Goal: Task Accomplishment & Management: Manage account settings

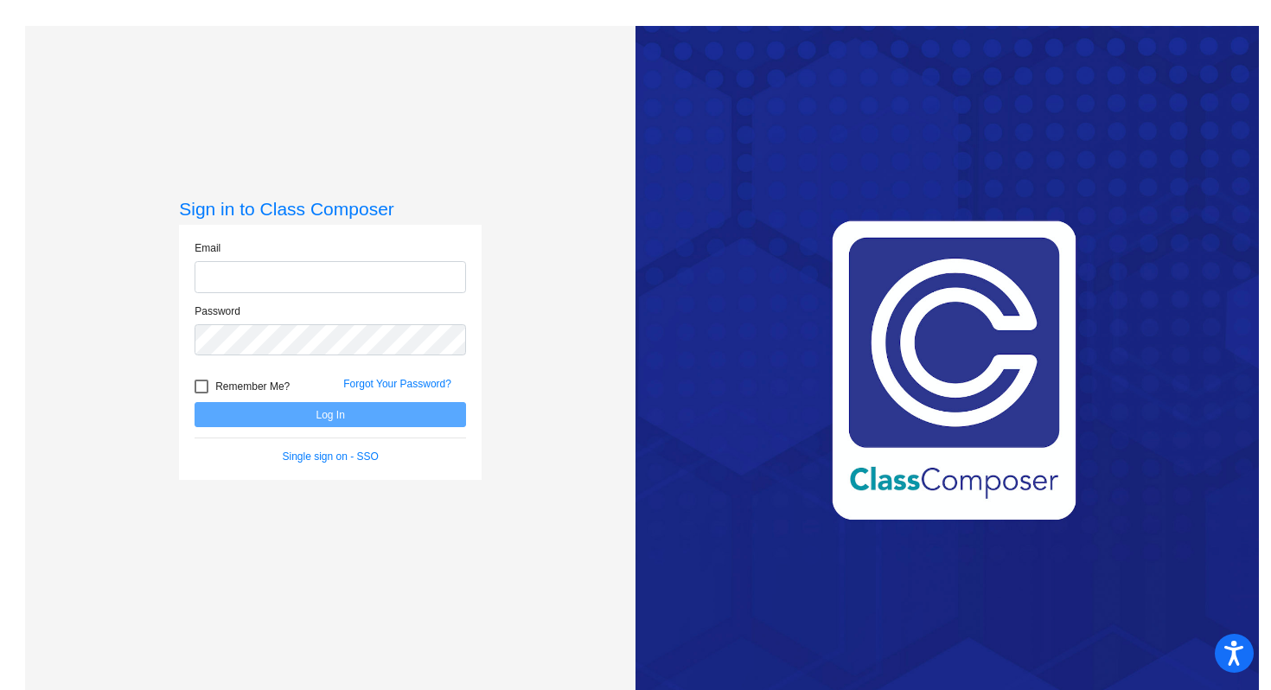
type input "[EMAIL_ADDRESS][DOMAIN_NAME]"
click at [317, 417] on button "Log In" at bounding box center [331, 414] width 272 height 25
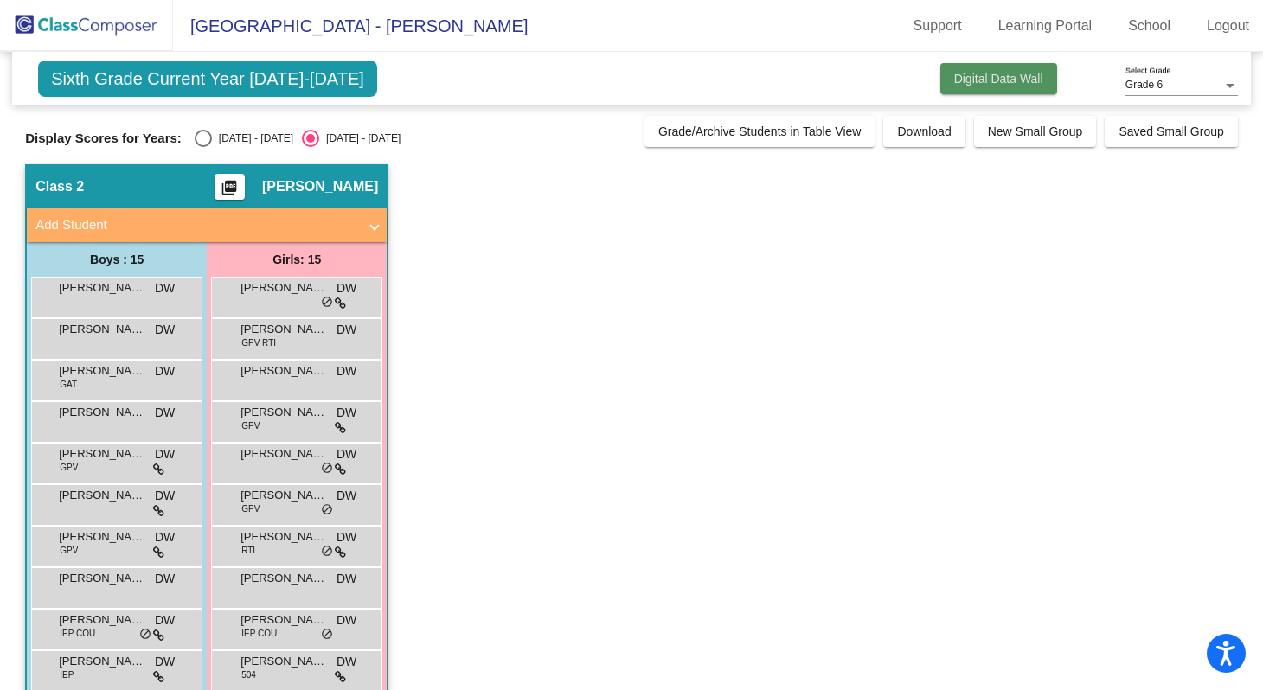
click at [998, 80] on span "Digital Data Wall" at bounding box center [998, 79] width 89 height 14
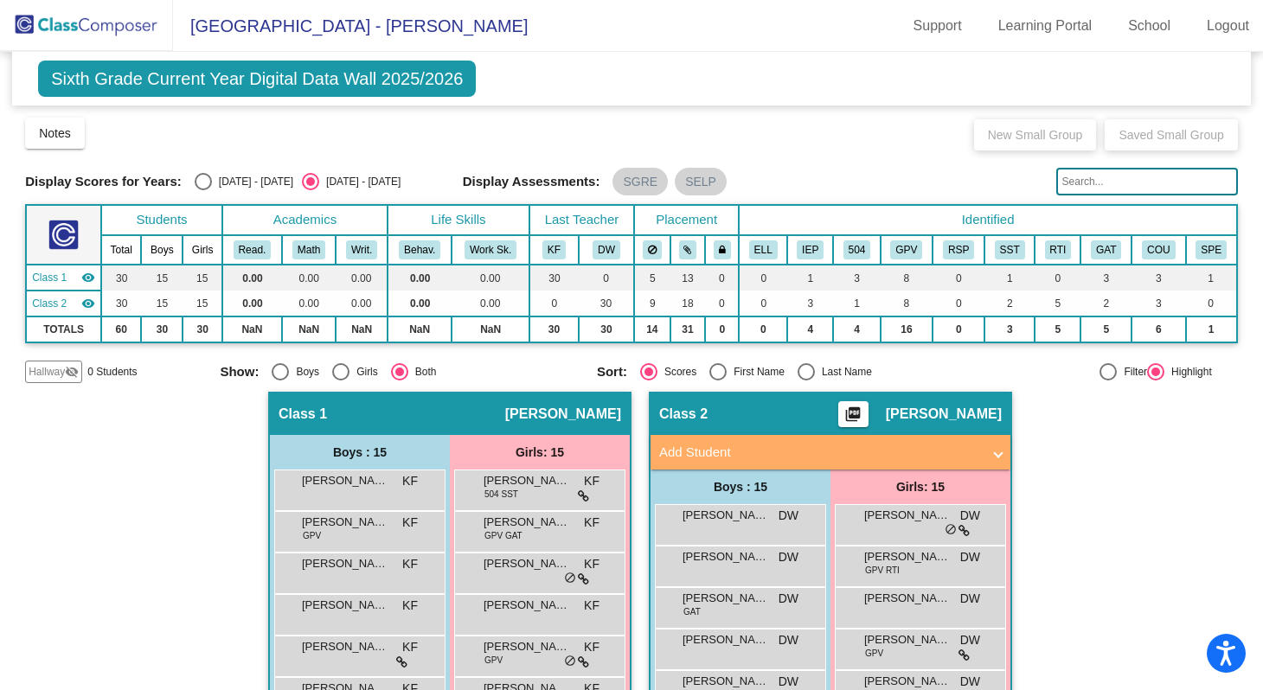
click at [262, 131] on div "Notes Download Class List Import Students New Small Group Saved Small Group" at bounding box center [631, 133] width 1212 height 35
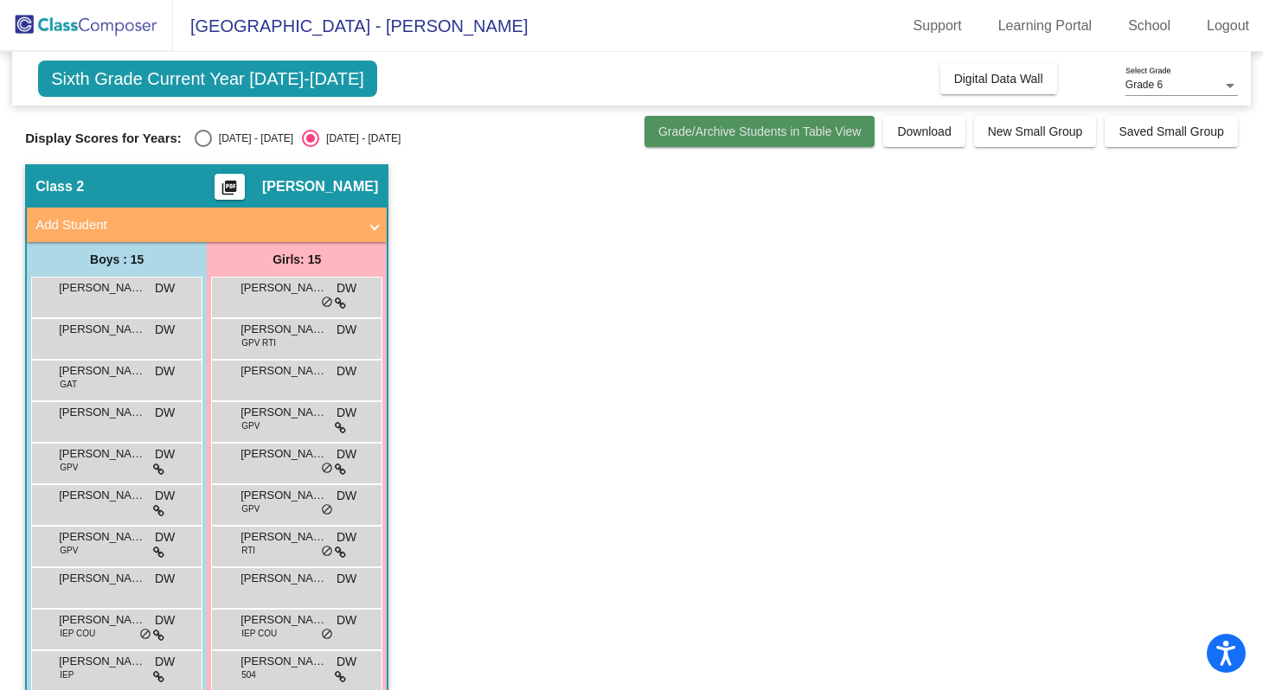
click at [771, 130] on span "Grade/Archive Students in Table View" at bounding box center [759, 132] width 203 height 14
click at [315, 197] on div "Class 2 picture_as_pdf [PERSON_NAME]" at bounding box center [207, 187] width 360 height 42
click at [246, 89] on span "Sixth Grade Current Year [DATE]-[DATE]" at bounding box center [207, 79] width 339 height 36
click at [336, 196] on div "Class 2 picture_as_pdf [PERSON_NAME]" at bounding box center [207, 187] width 360 height 42
click at [379, 231] on mat-expansion-panel-header "Add Student" at bounding box center [207, 225] width 360 height 35
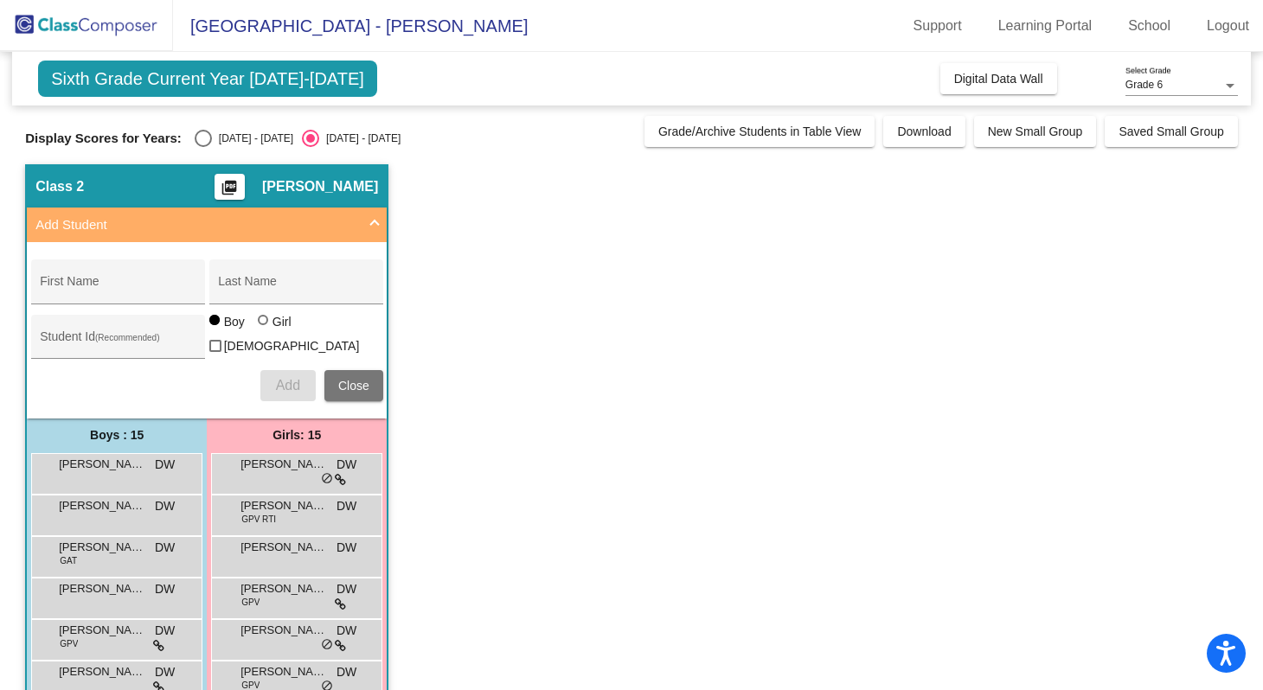
click at [373, 218] on span at bounding box center [374, 225] width 7 height 20
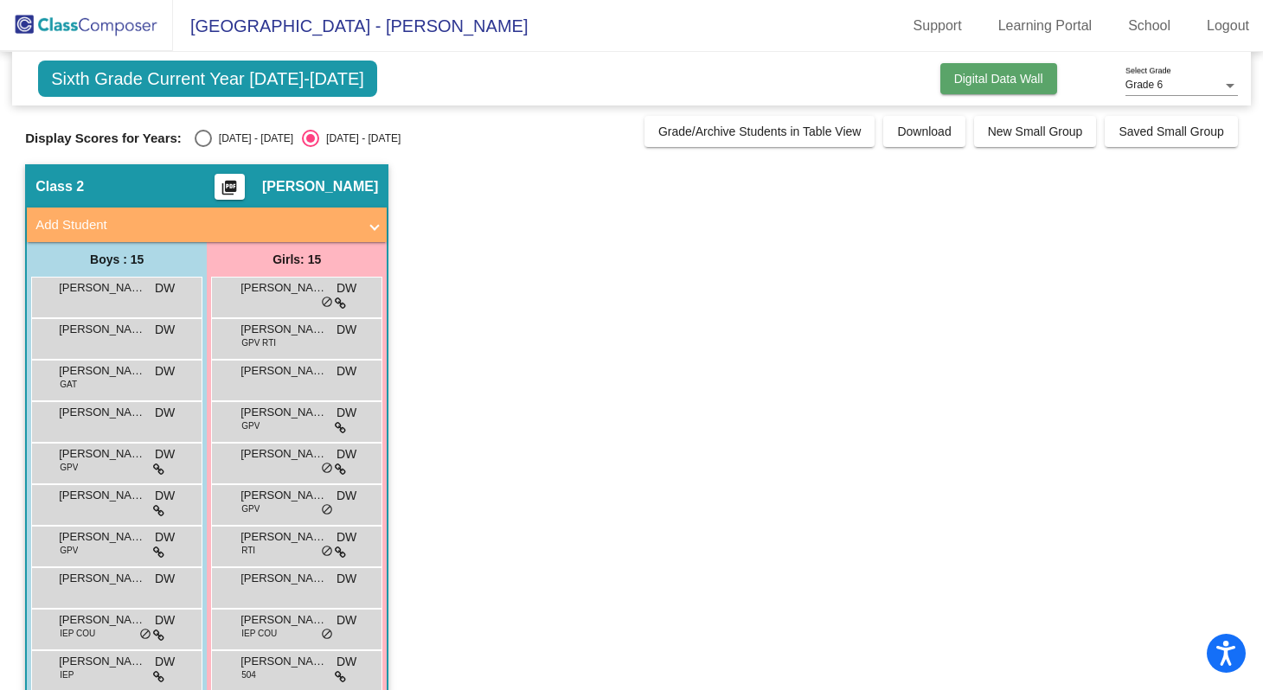
click at [991, 80] on span "Digital Data Wall" at bounding box center [998, 79] width 89 height 14
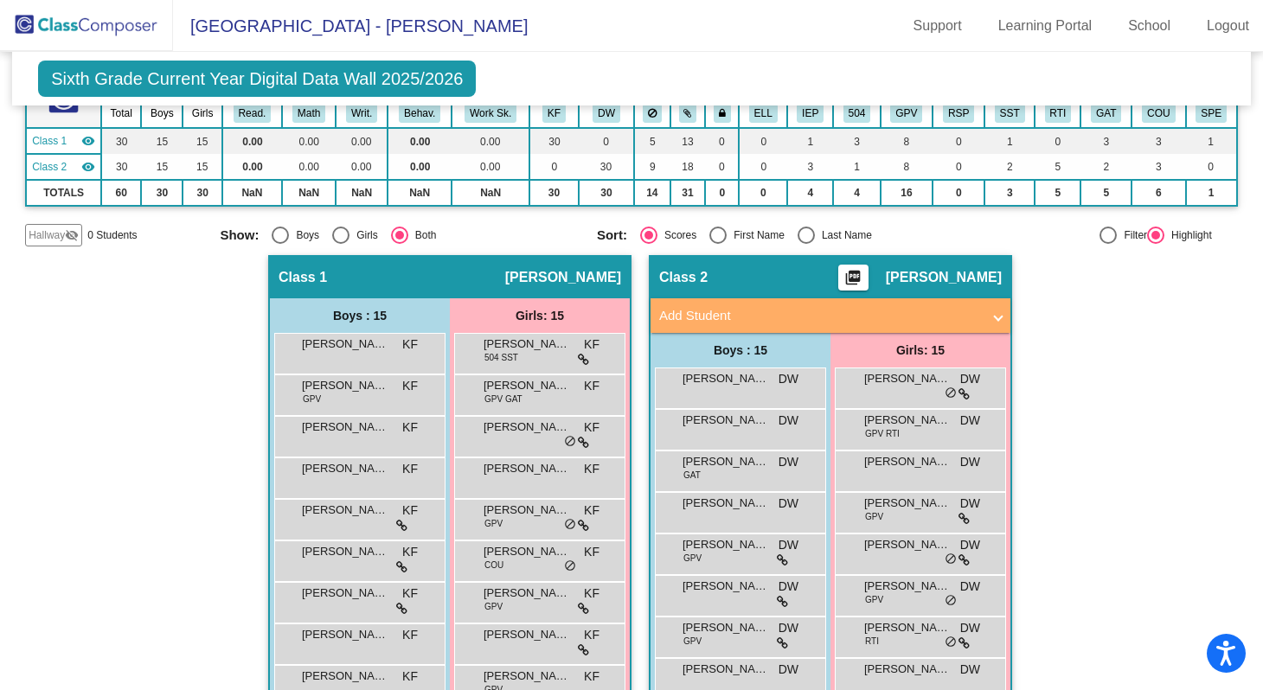
scroll to position [138, 0]
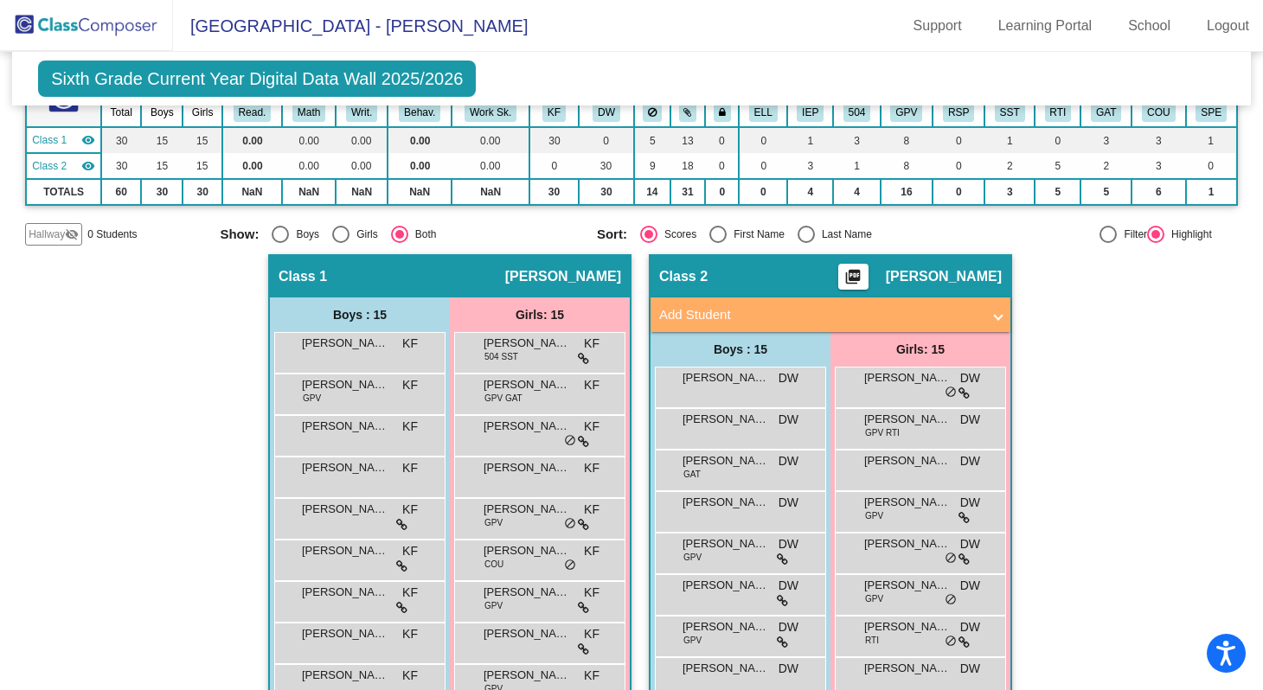
click at [863, 273] on mat-icon "picture_as_pdf" at bounding box center [852, 280] width 21 height 24
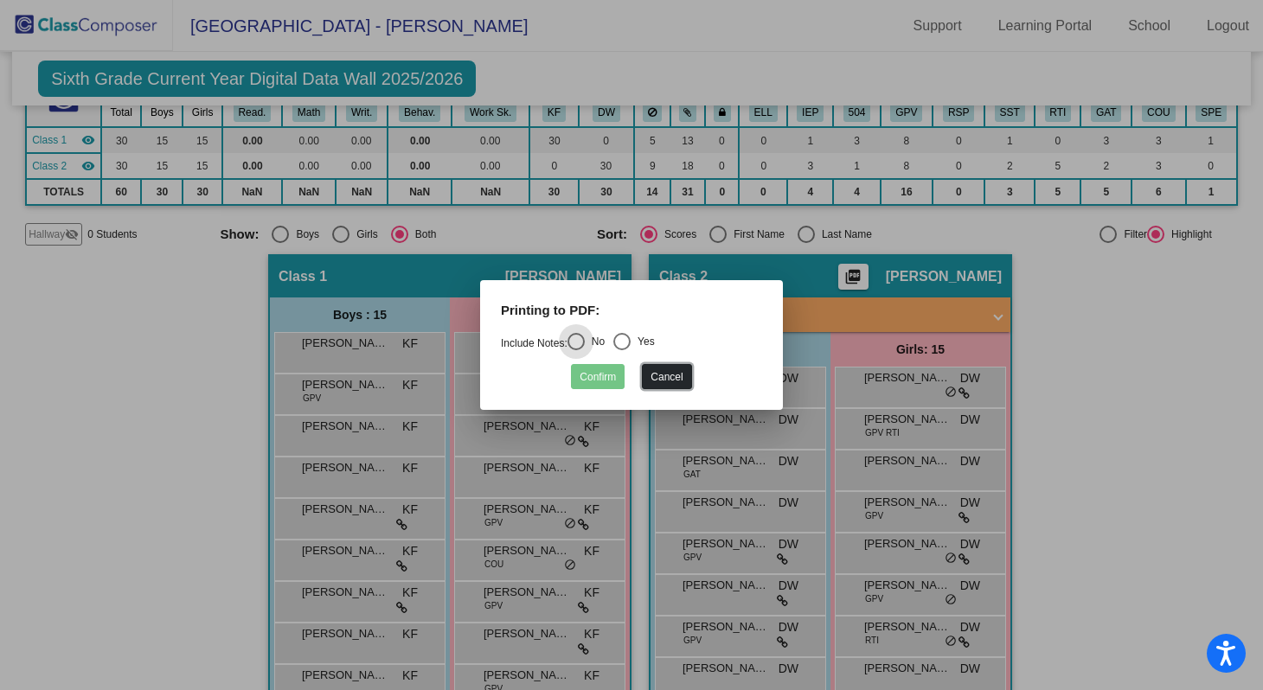
click at [663, 371] on button "Cancel" at bounding box center [666, 376] width 49 height 25
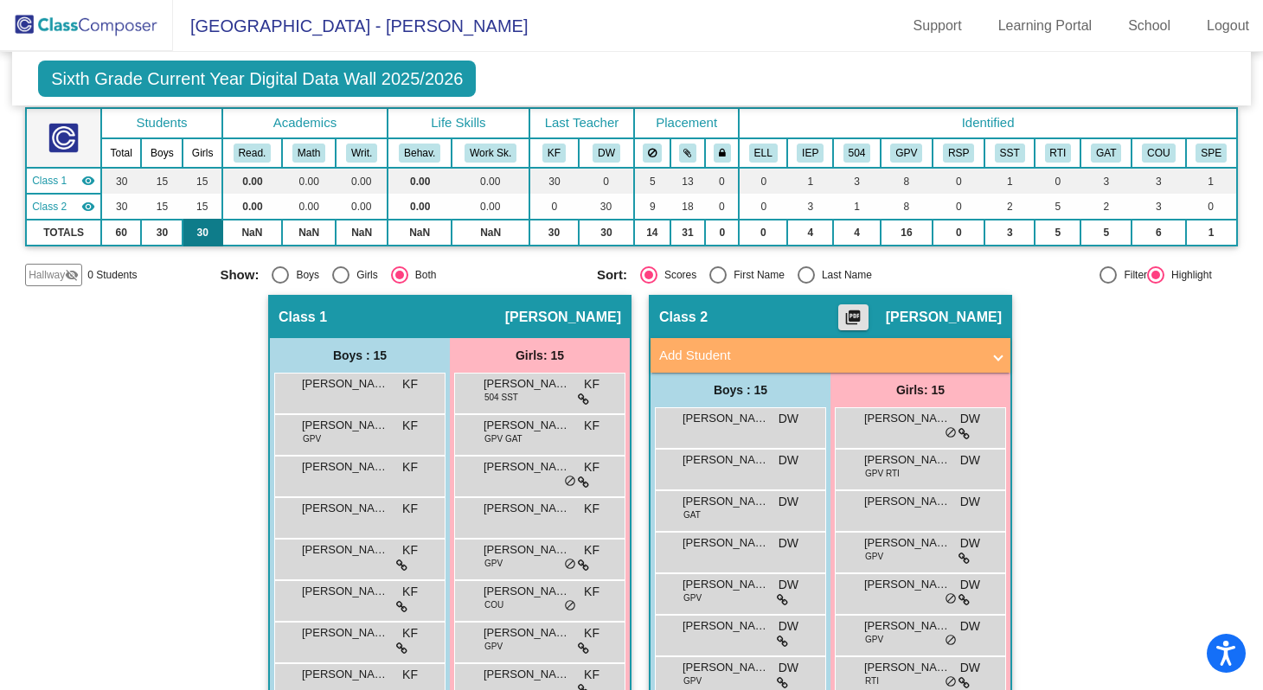
scroll to position [112, 0]
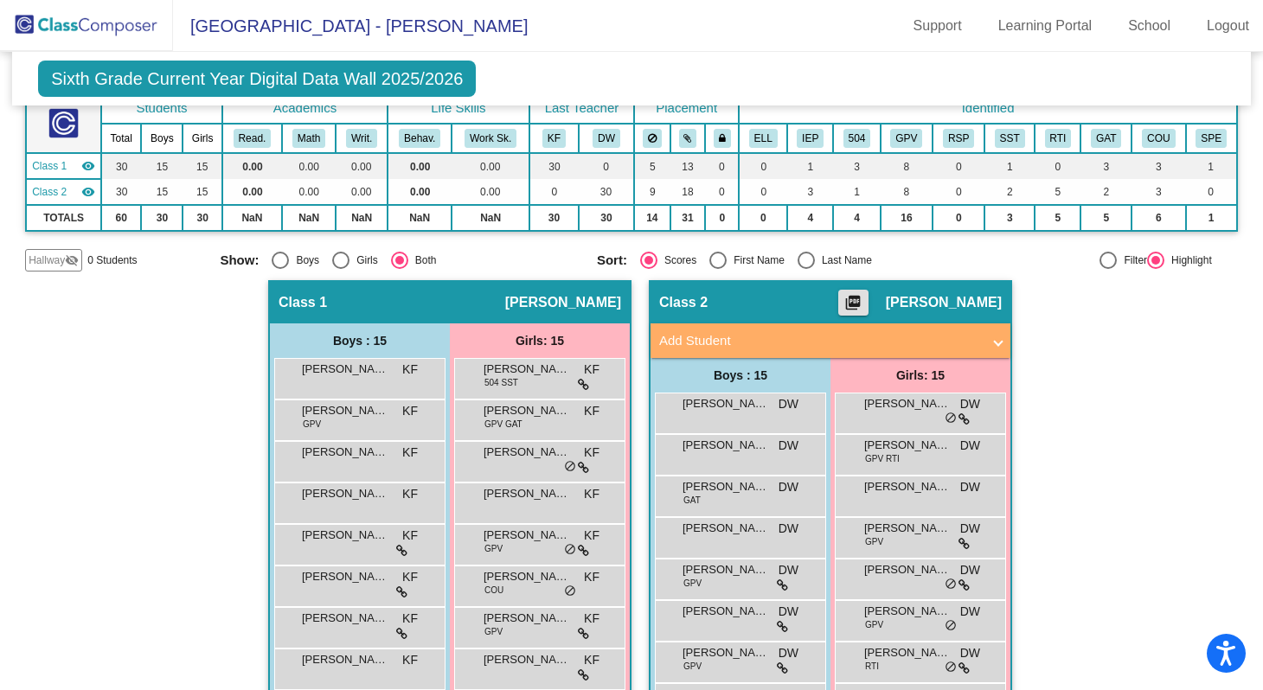
click at [50, 189] on span "Class 2" at bounding box center [49, 192] width 35 height 16
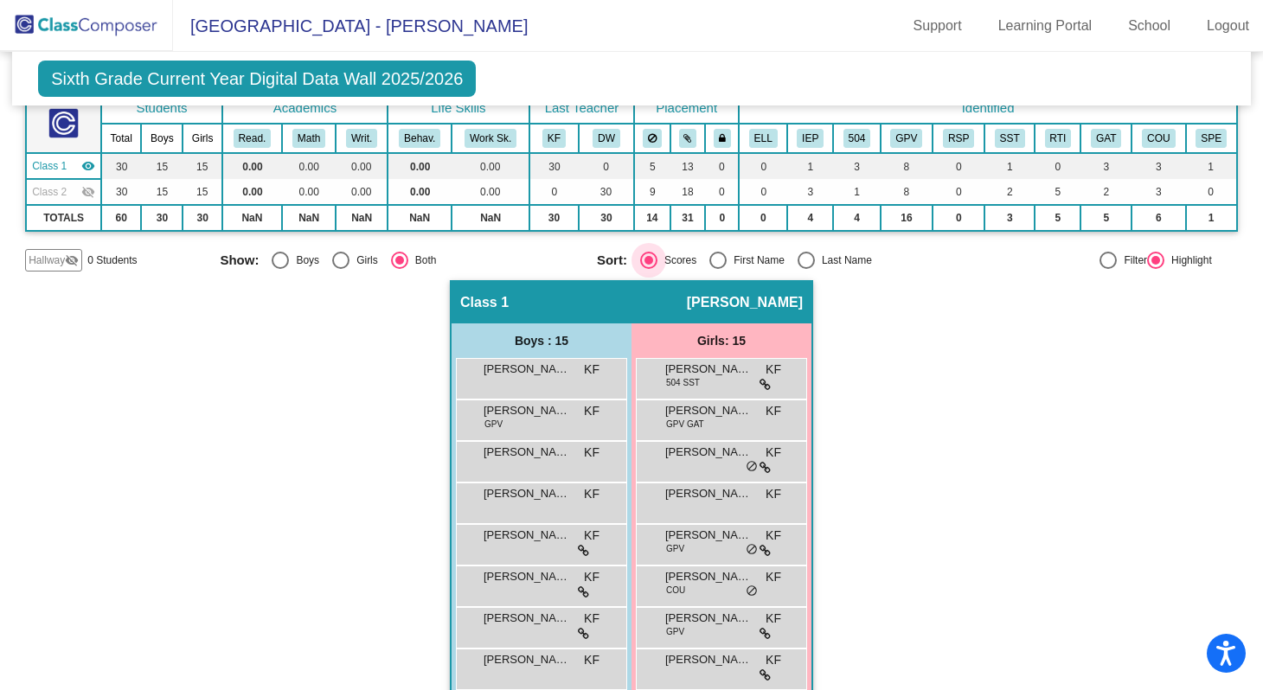
click at [671, 262] on div "Scores" at bounding box center [676, 261] width 39 height 16
click at [649, 269] on input "Scores" at bounding box center [648, 269] width 1 height 1
click at [58, 192] on span "Class 2" at bounding box center [49, 192] width 35 height 16
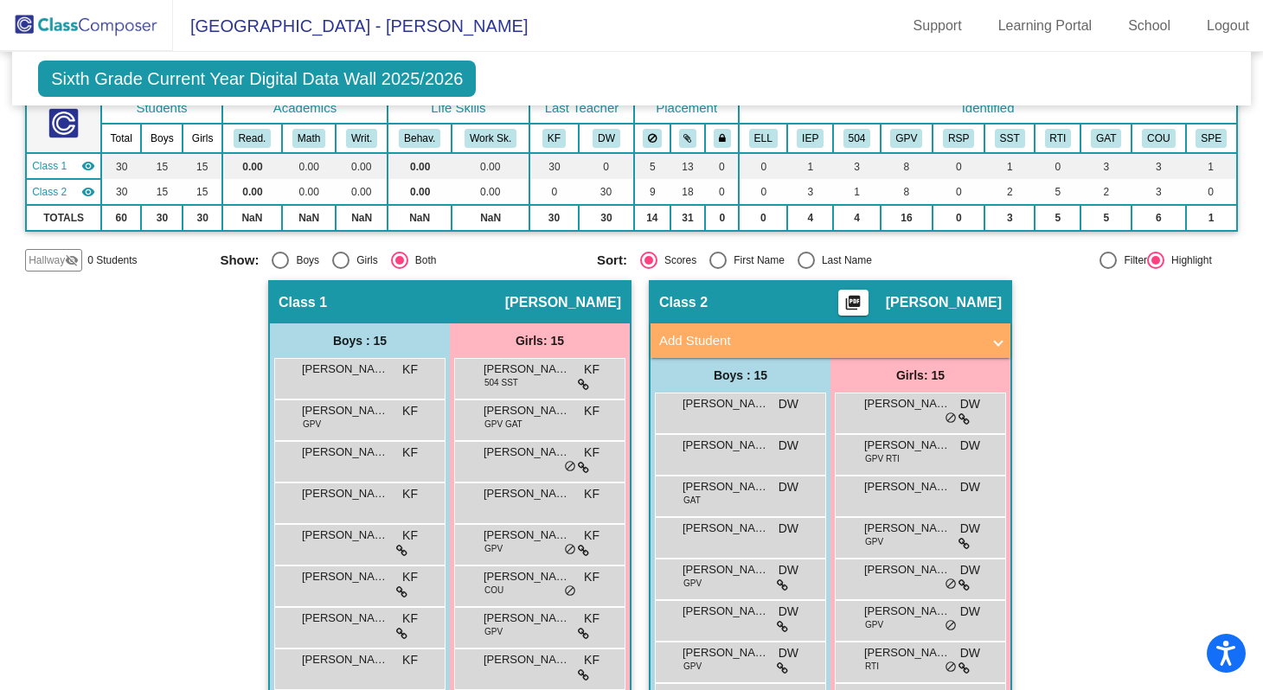
click at [58, 192] on span "Class 2" at bounding box center [49, 192] width 35 height 16
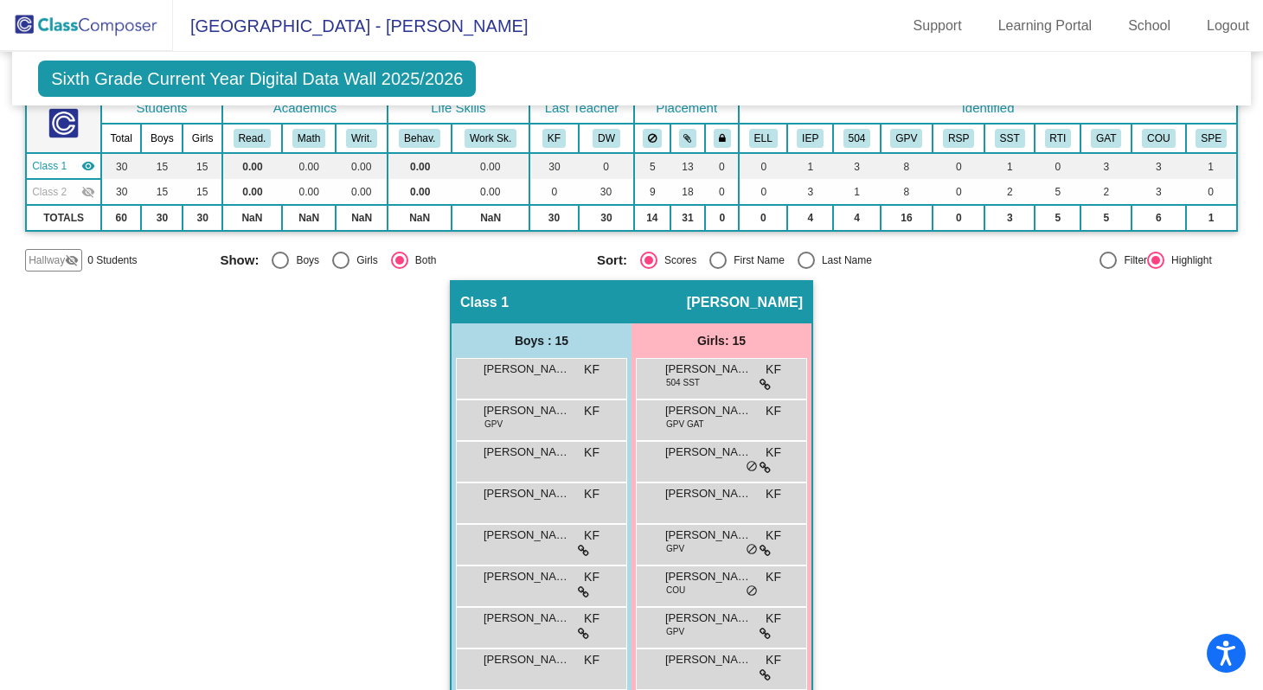
click at [58, 192] on span "Class 2" at bounding box center [49, 192] width 35 height 16
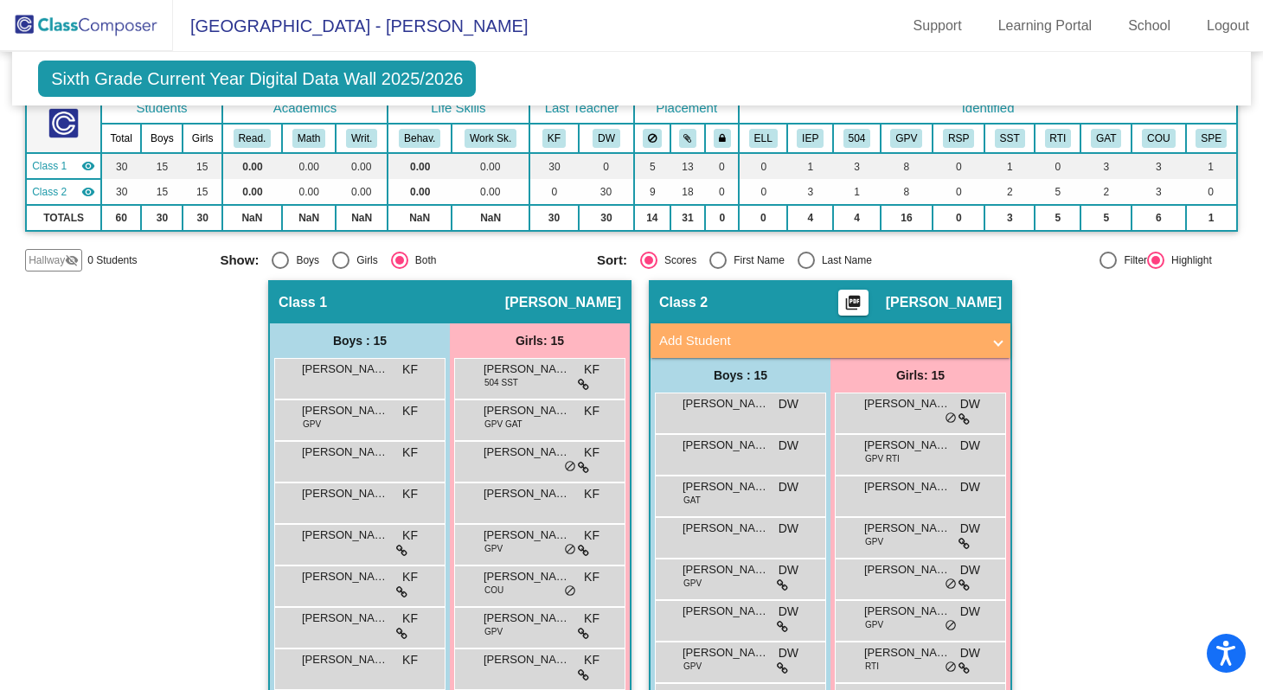
click at [96, 338] on div "Hallway - Hallway Class picture_as_pdf Add Student First Name Last Name Student…" at bounding box center [631, 661] width 1212 height 763
click at [86, 192] on mat-icon "visibility" at bounding box center [88, 192] width 14 height 14
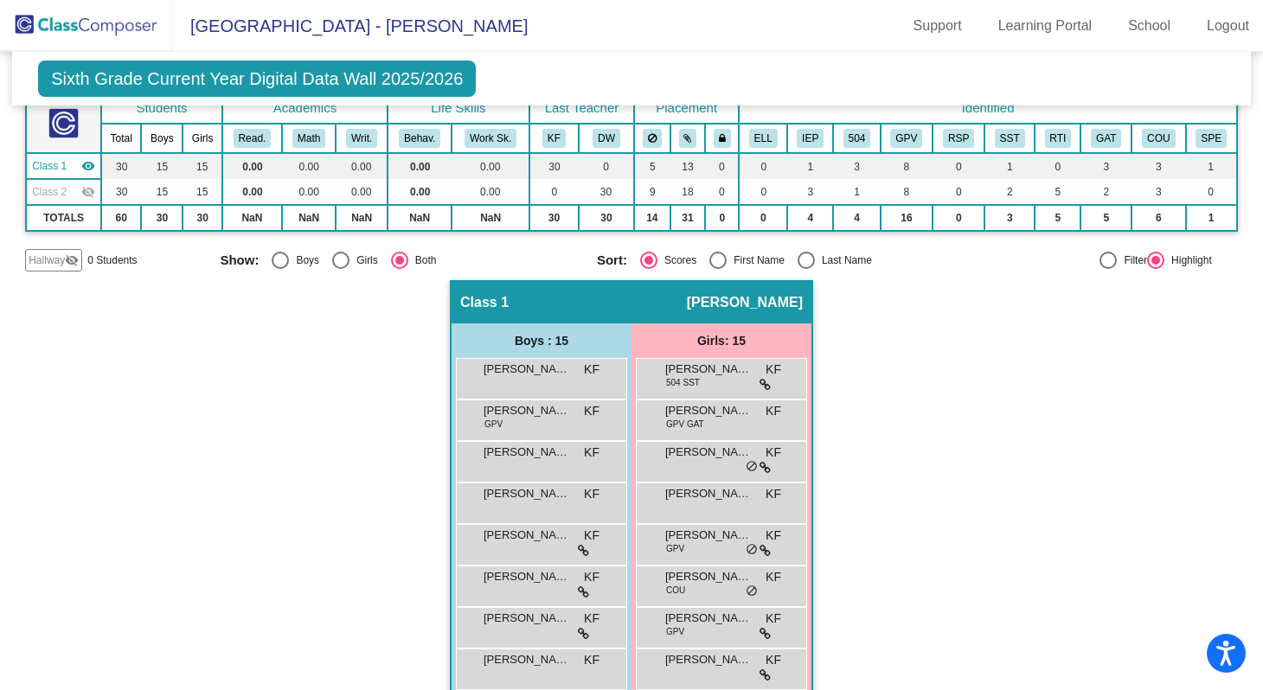
click at [46, 191] on span "Class 2" at bounding box center [49, 192] width 35 height 16
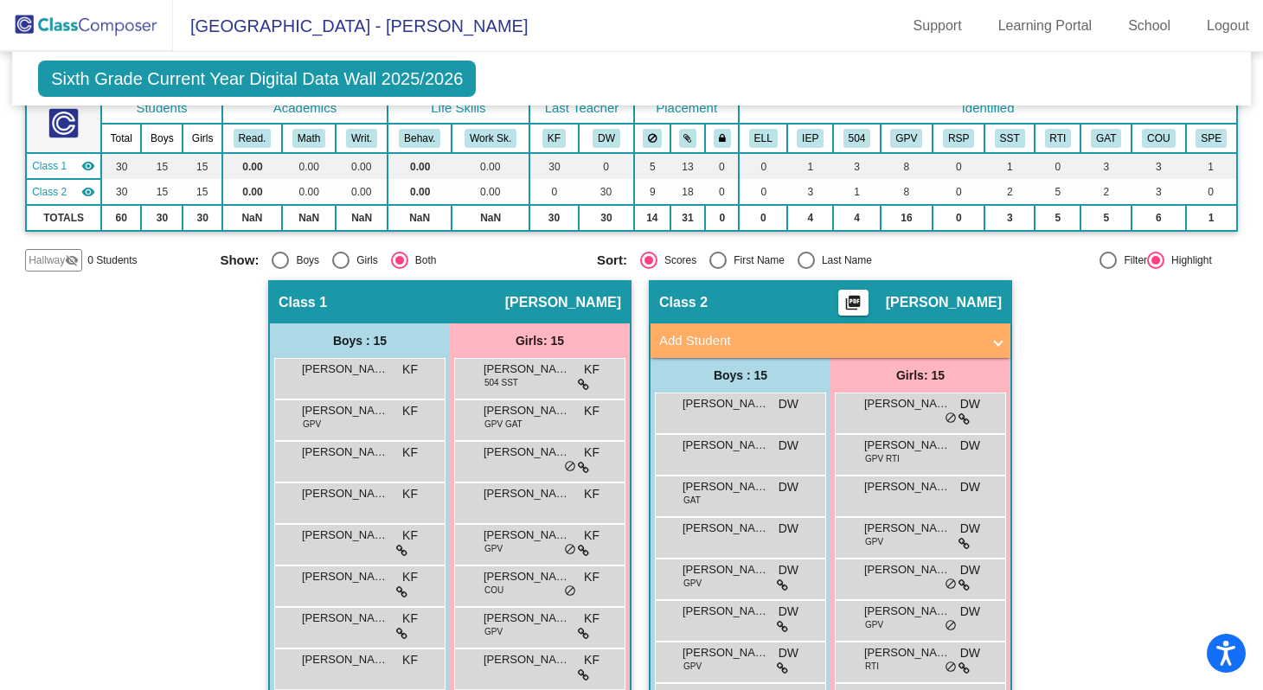
click at [80, 158] on div "Class 1 visibility" at bounding box center [63, 166] width 63 height 16
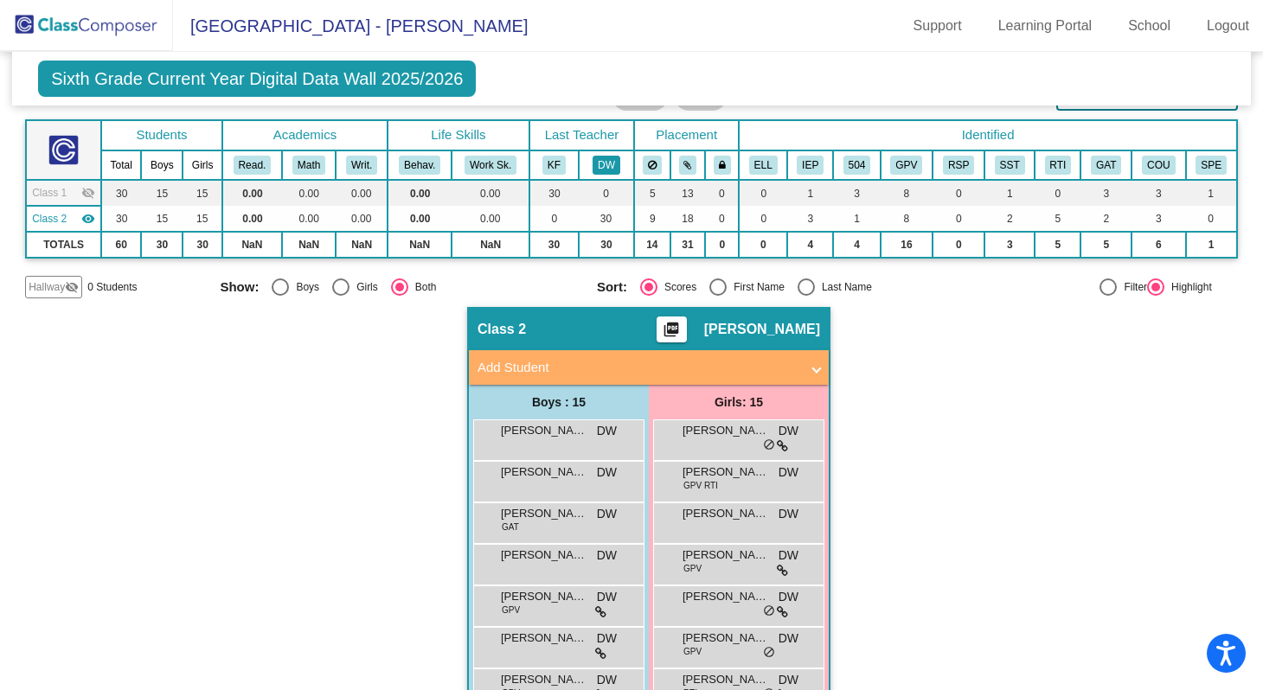
scroll to position [84, 0]
click at [649, 161] on icon at bounding box center [652, 166] width 9 height 10
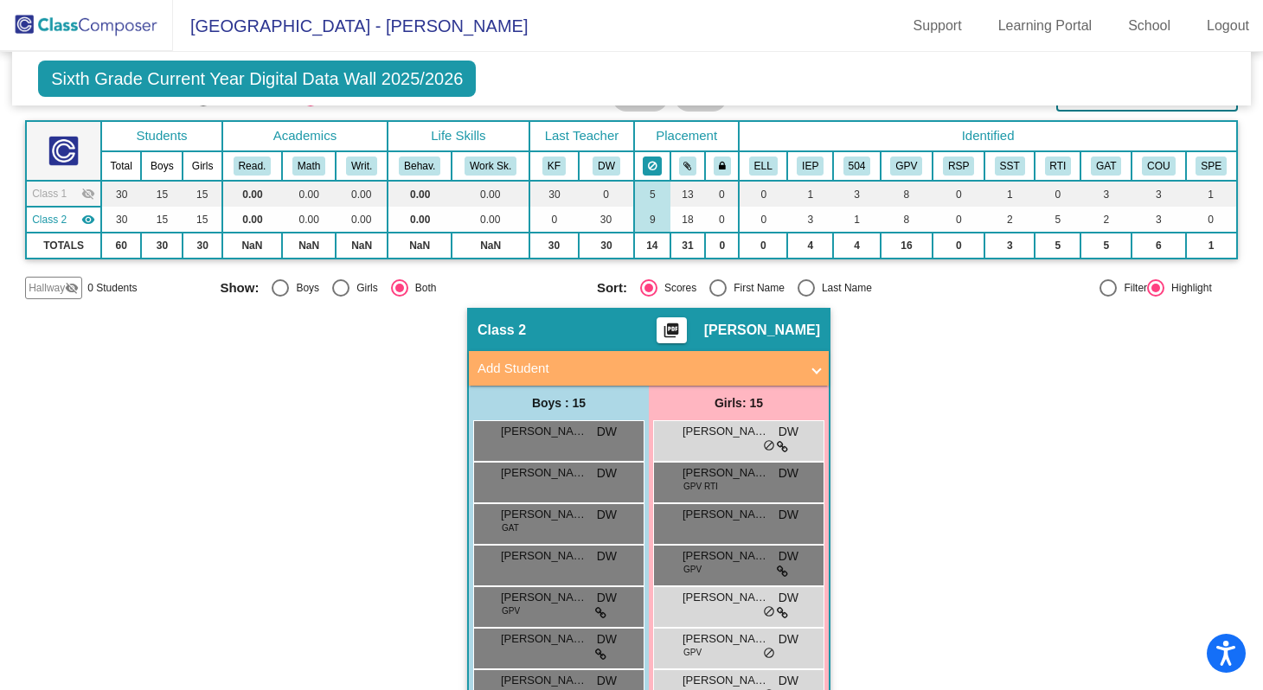
click at [649, 161] on icon at bounding box center [652, 166] width 9 height 10
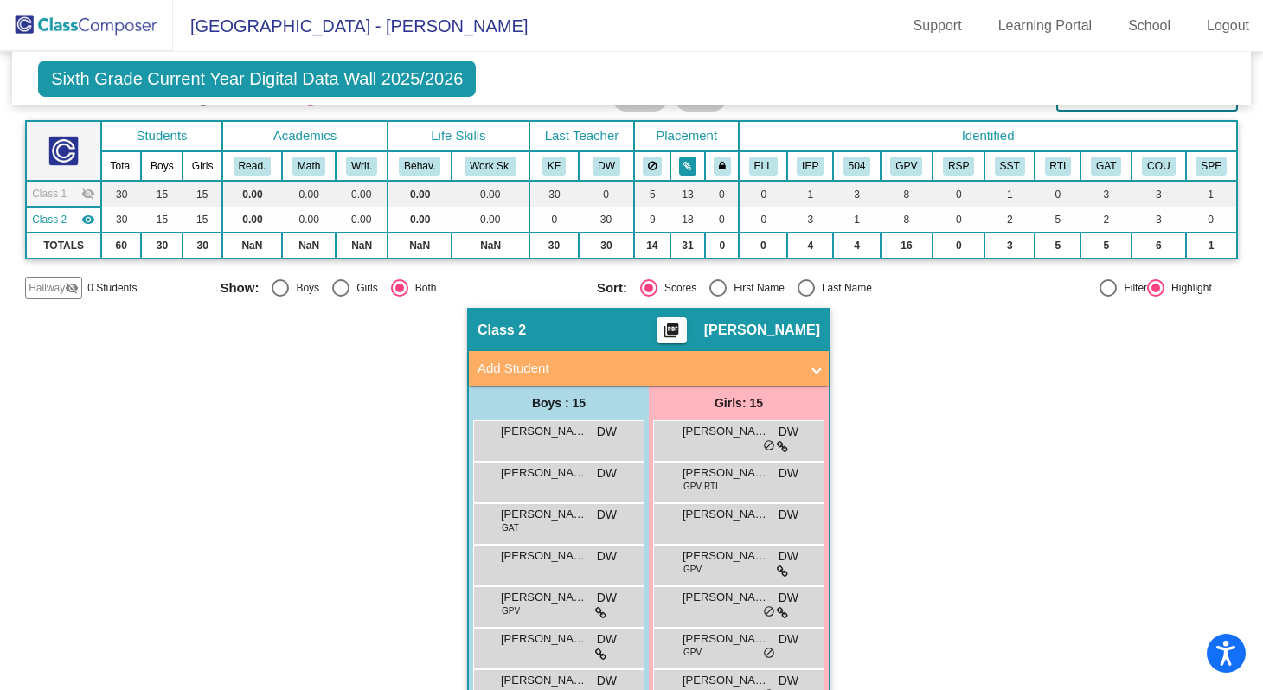
click at [687, 163] on icon at bounding box center [687, 166] width 8 height 10
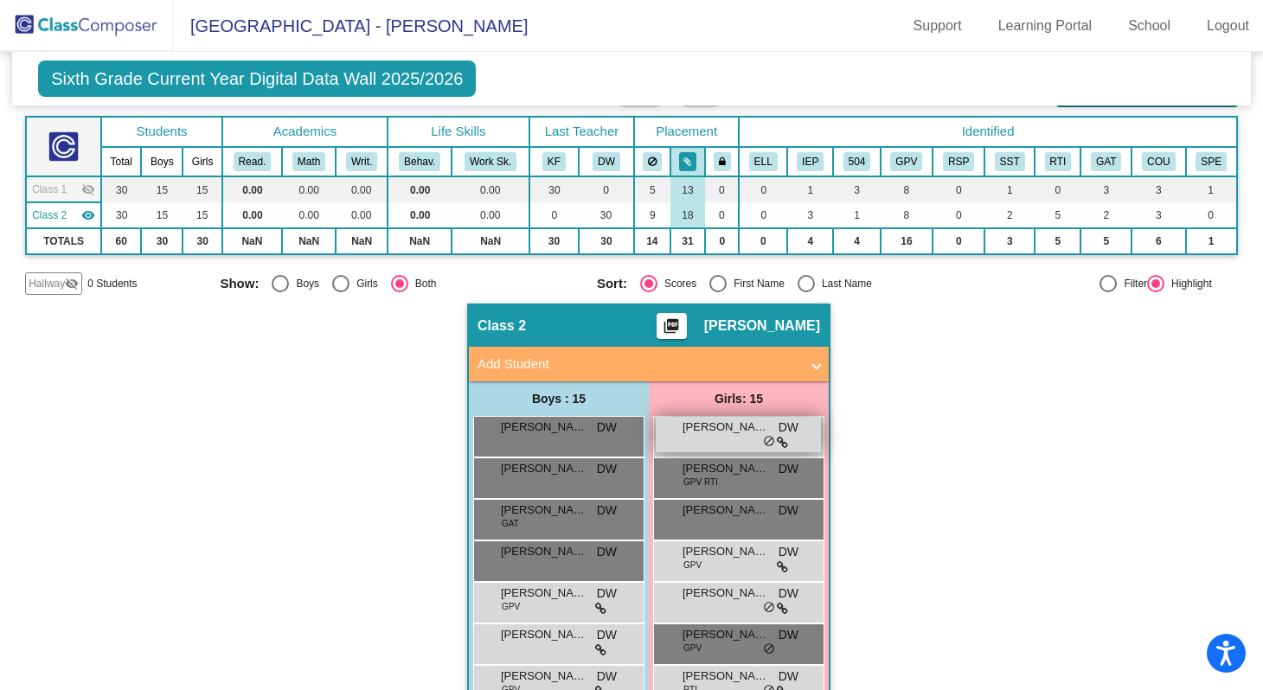
scroll to position [90, 0]
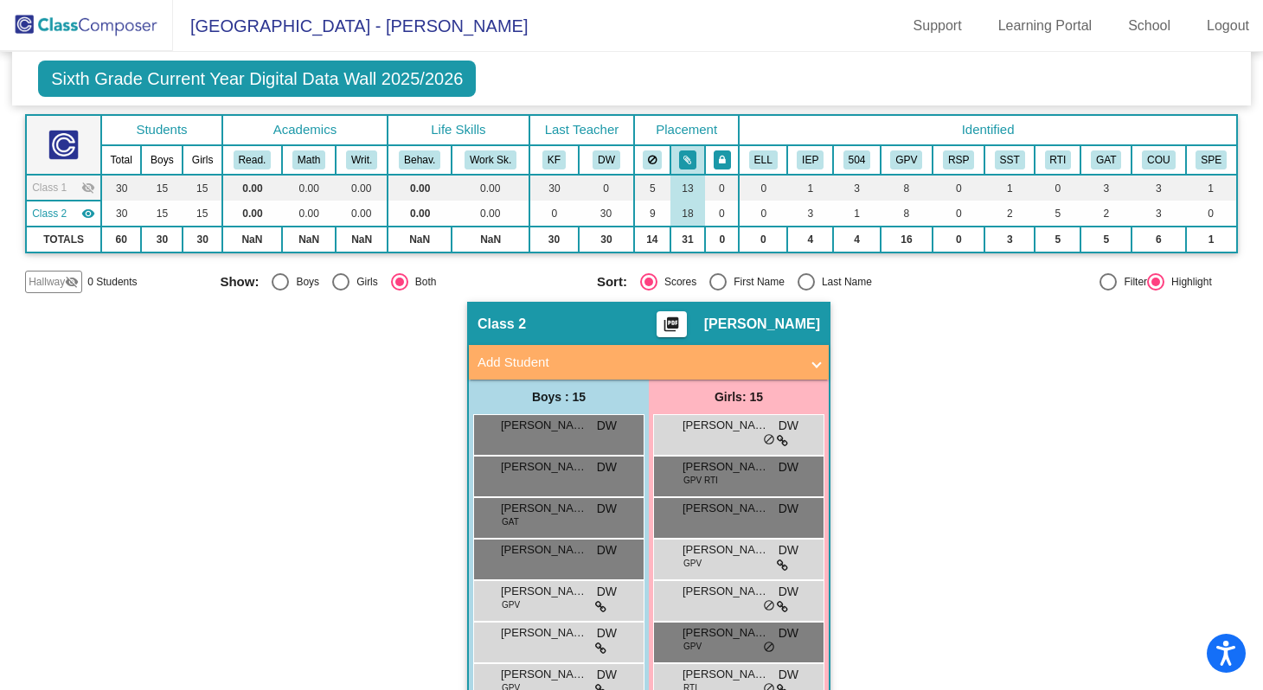
click at [719, 157] on icon at bounding box center [722, 160] width 7 height 10
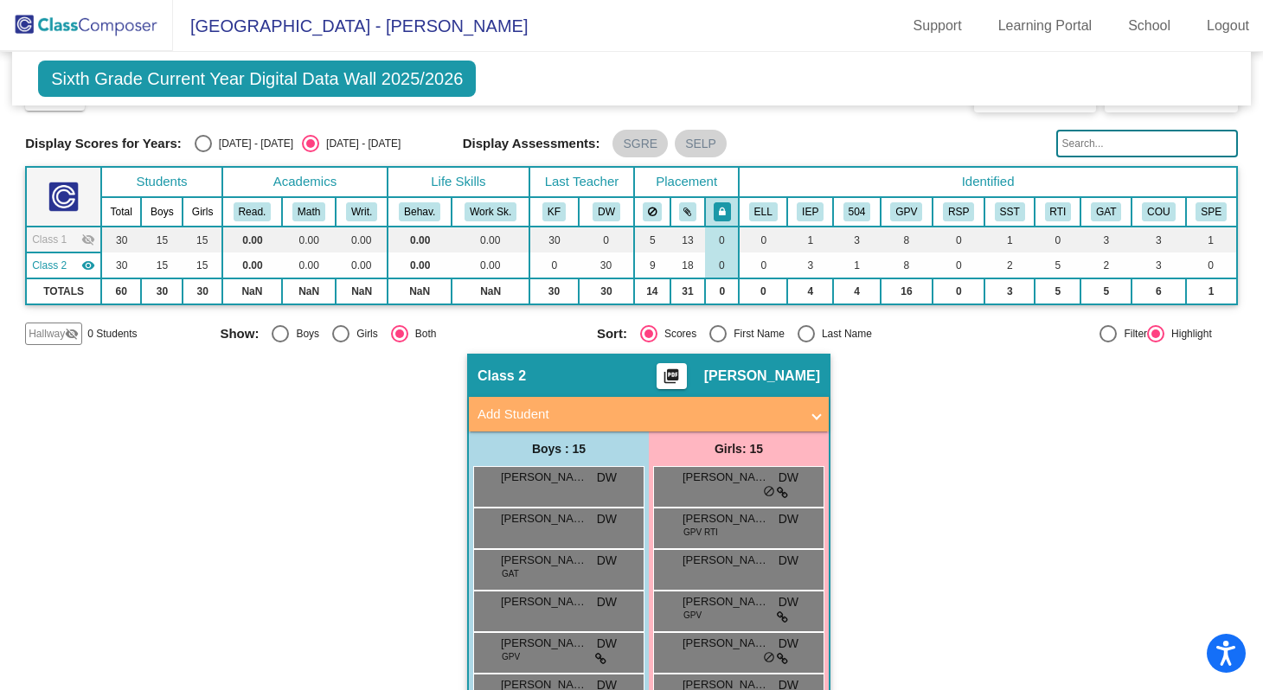
scroll to position [28, 0]
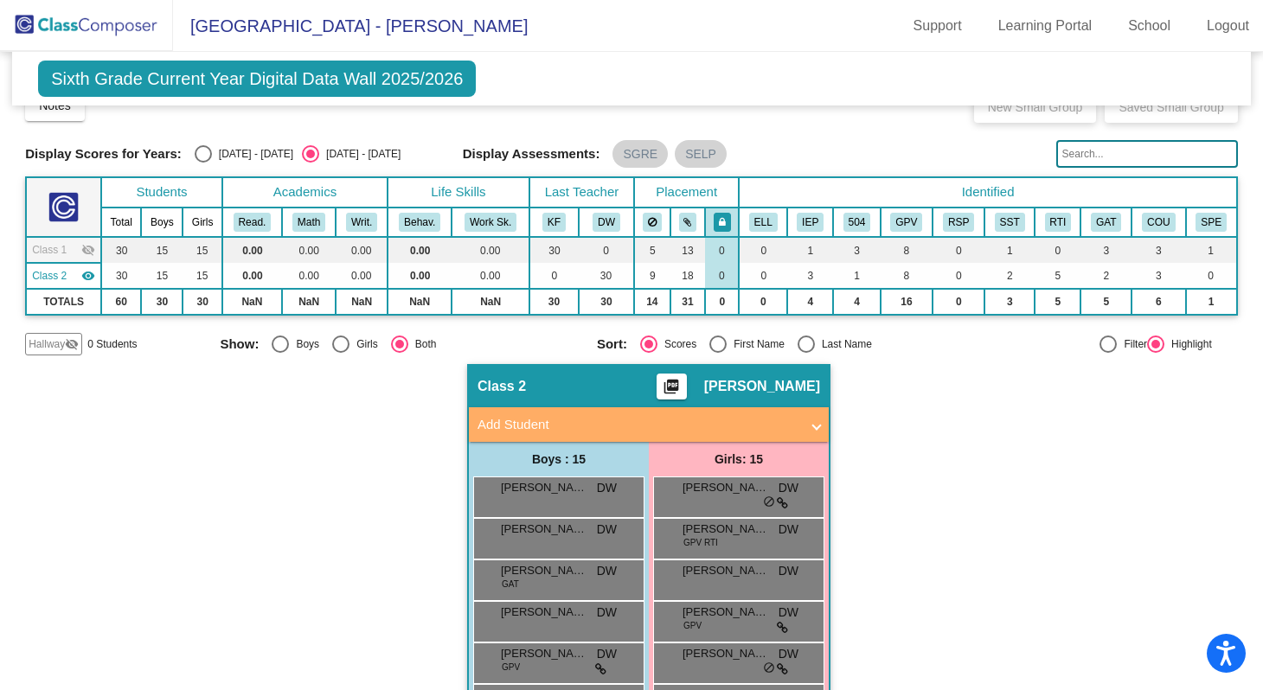
click at [816, 144] on div "Display Assessments: SGRE SELP" at bounding box center [753, 154] width 580 height 28
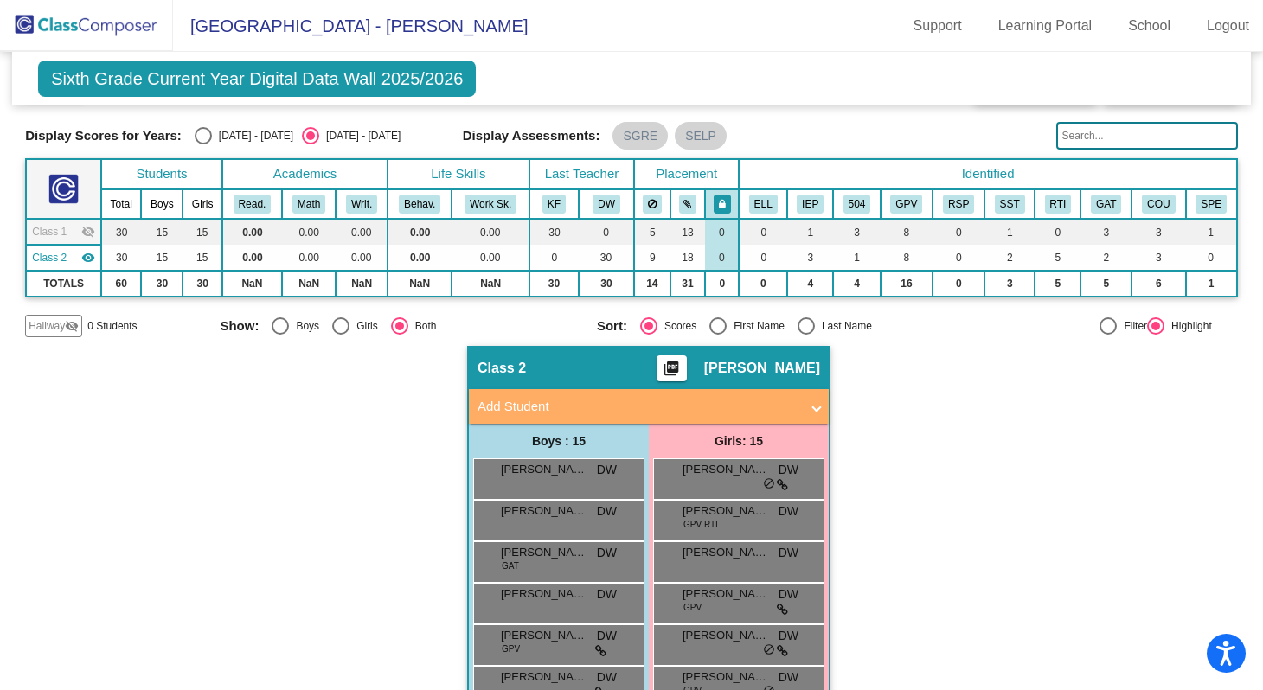
scroll to position [0, 0]
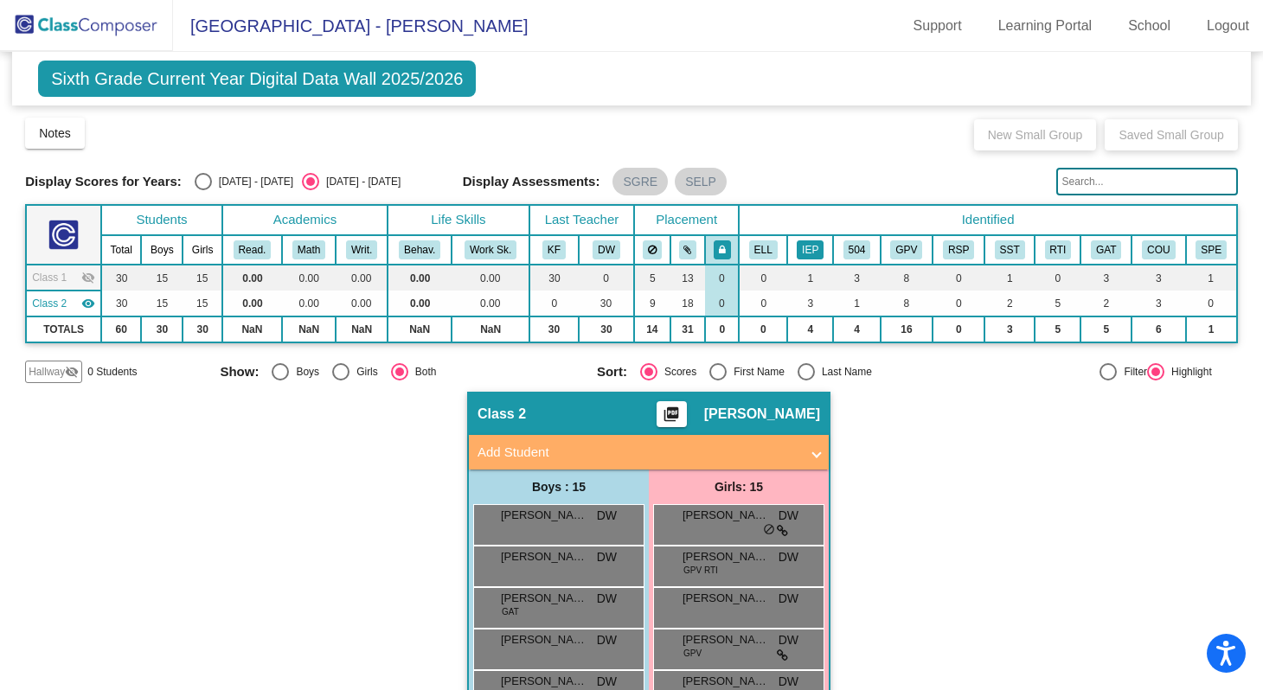
click at [798, 249] on button "IEP" at bounding box center [809, 249] width 27 height 19
click at [850, 247] on button "504" at bounding box center [857, 249] width 28 height 19
click at [798, 245] on button "IEP" at bounding box center [809, 249] width 27 height 19
click at [858, 248] on button "504" at bounding box center [857, 249] width 28 height 19
click at [524, 142] on div "Notes Download Class List Import Students New Small Group Saved Small Group" at bounding box center [631, 133] width 1212 height 35
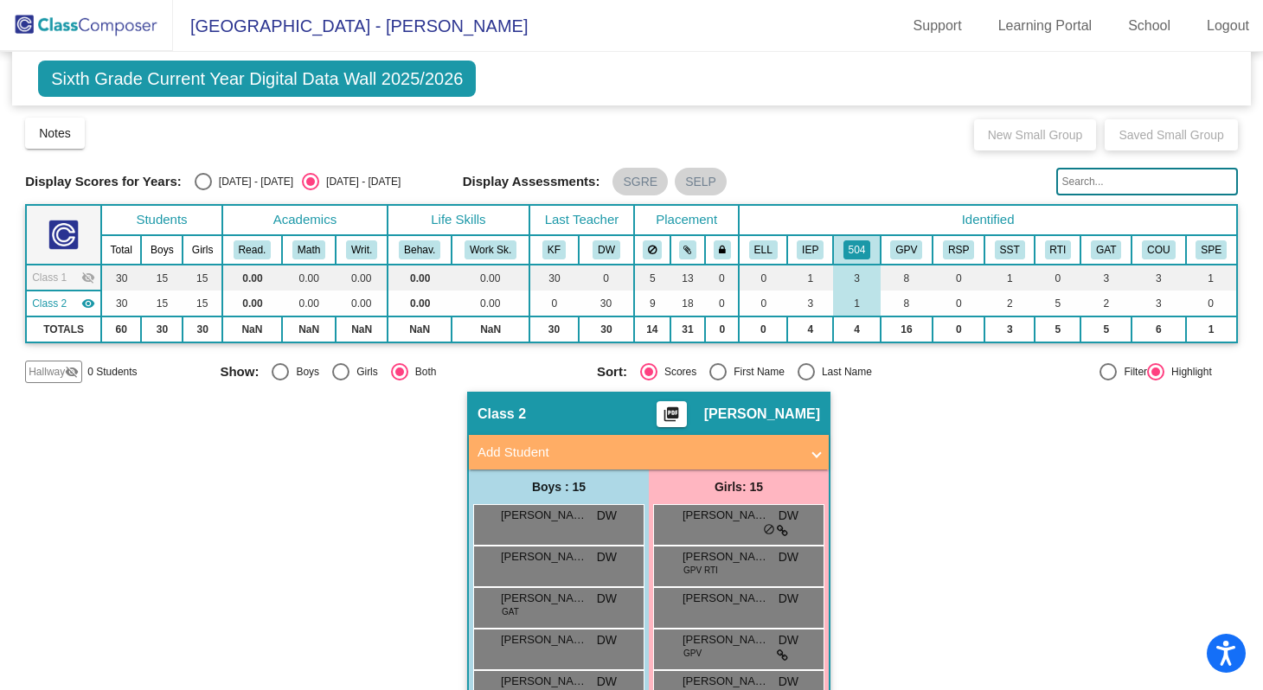
click at [367, 77] on span "Sixth Grade Current Year Digital Data Wall 2025/2026" at bounding box center [257, 79] width 438 height 36
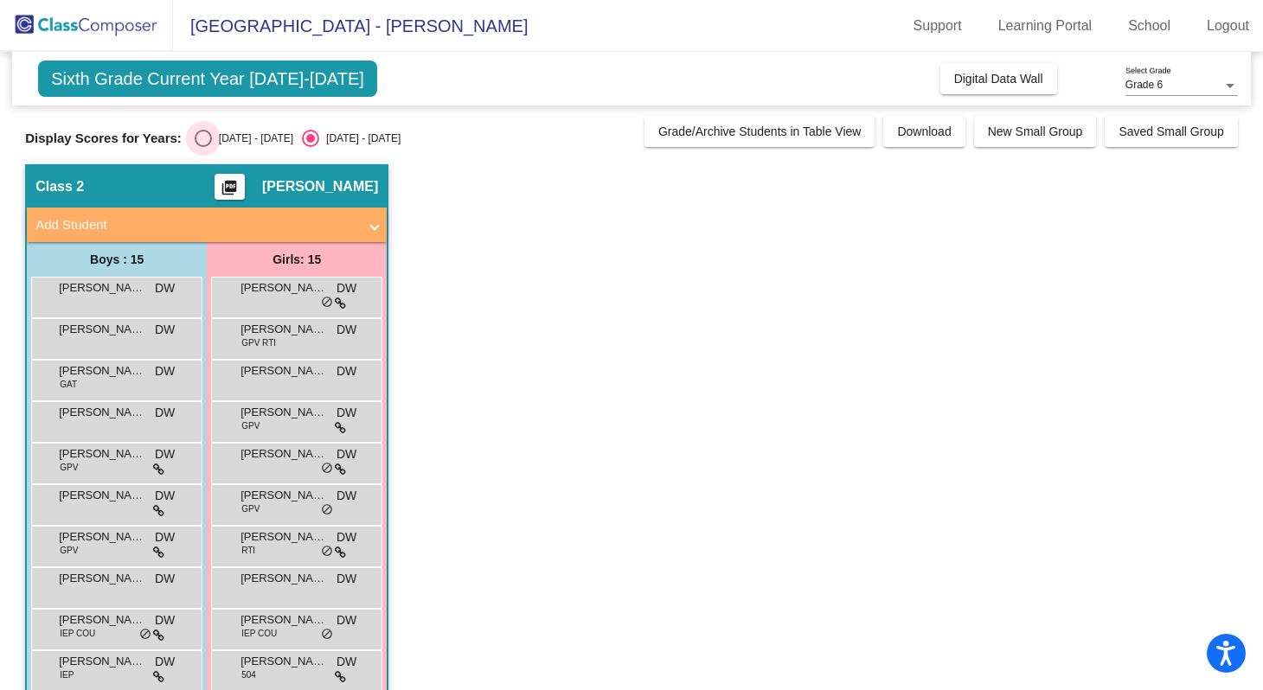
click at [201, 138] on div "Select an option" at bounding box center [203, 138] width 17 height 17
click at [202, 147] on input "[DATE] - [DATE]" at bounding box center [202, 147] width 1 height 1
radio input "true"
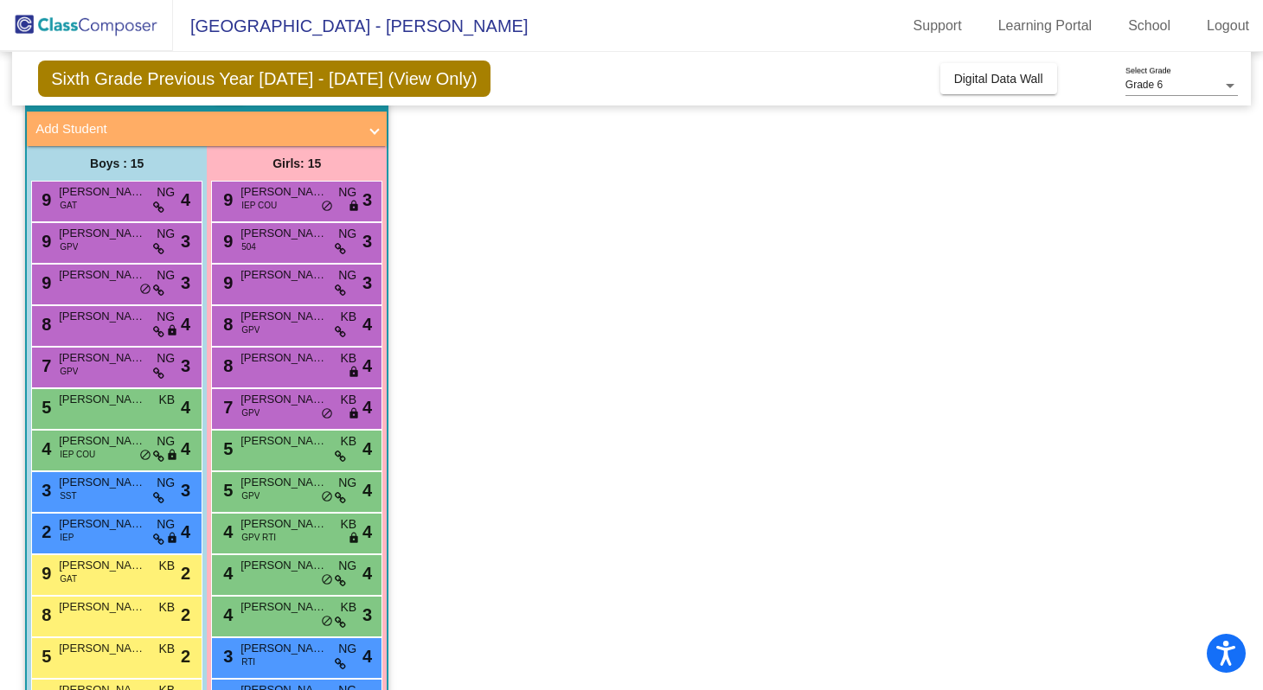
scroll to position [93, 0]
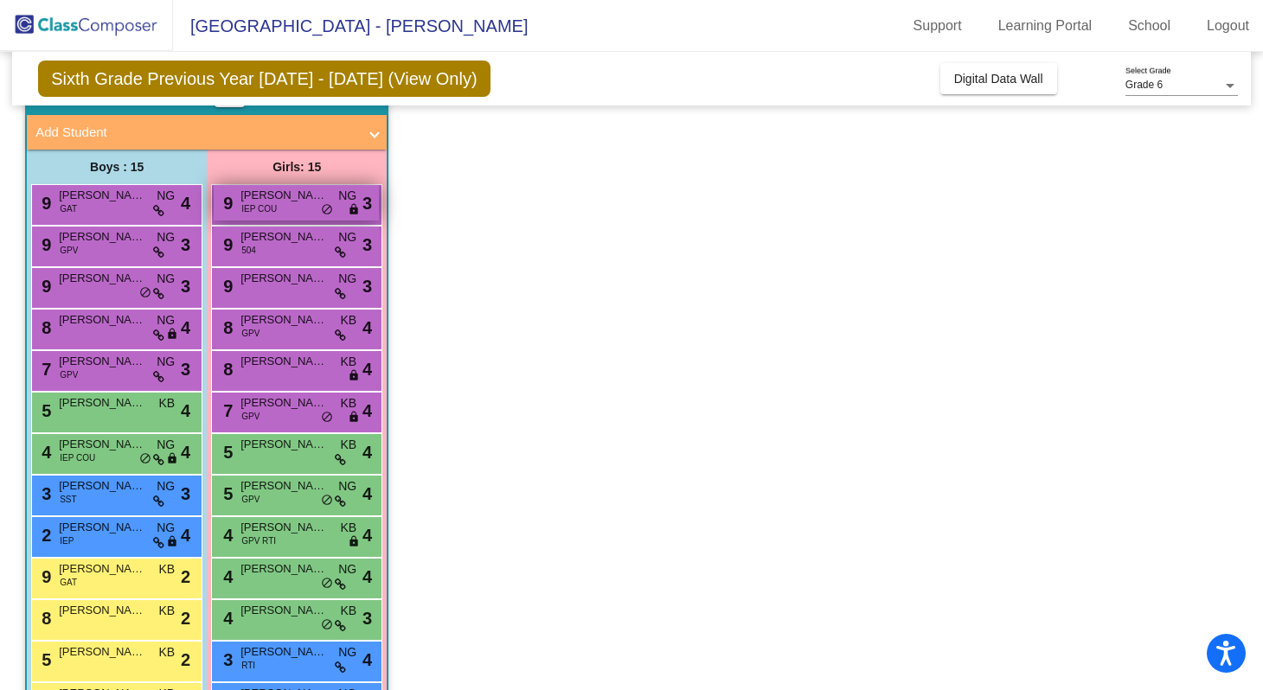
click at [222, 202] on span "9" at bounding box center [226, 203] width 14 height 19
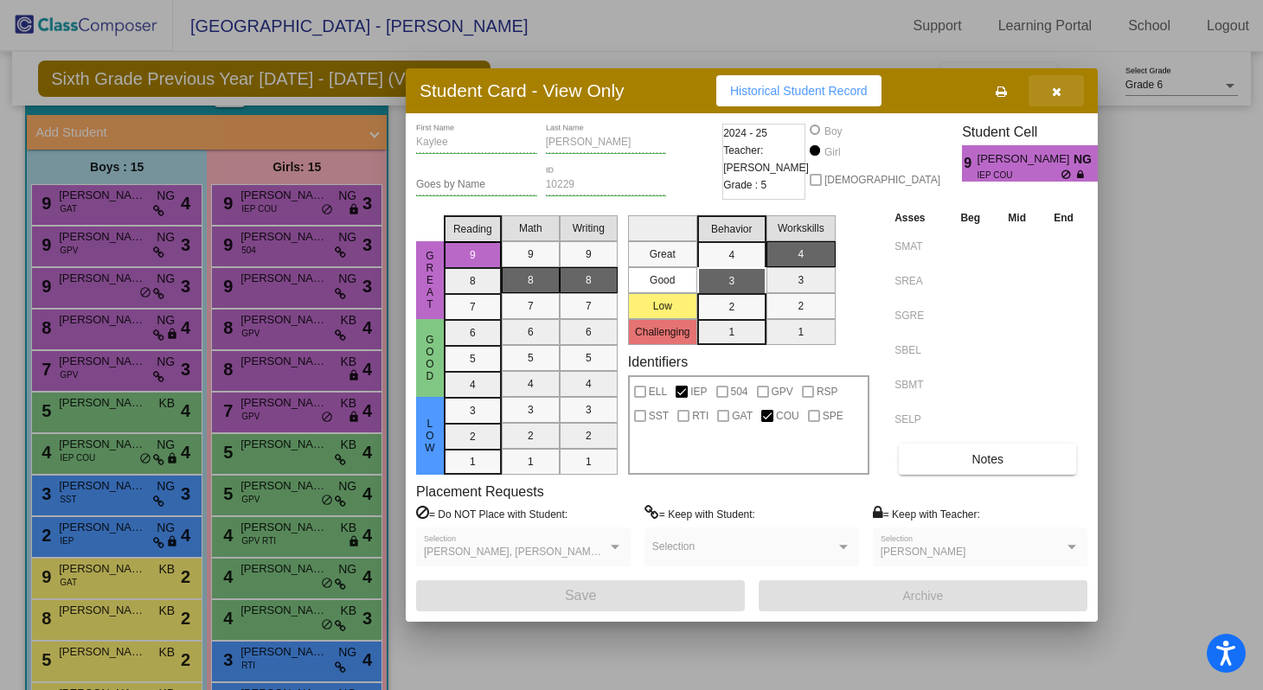
click at [1059, 88] on icon "button" at bounding box center [1057, 92] width 10 height 12
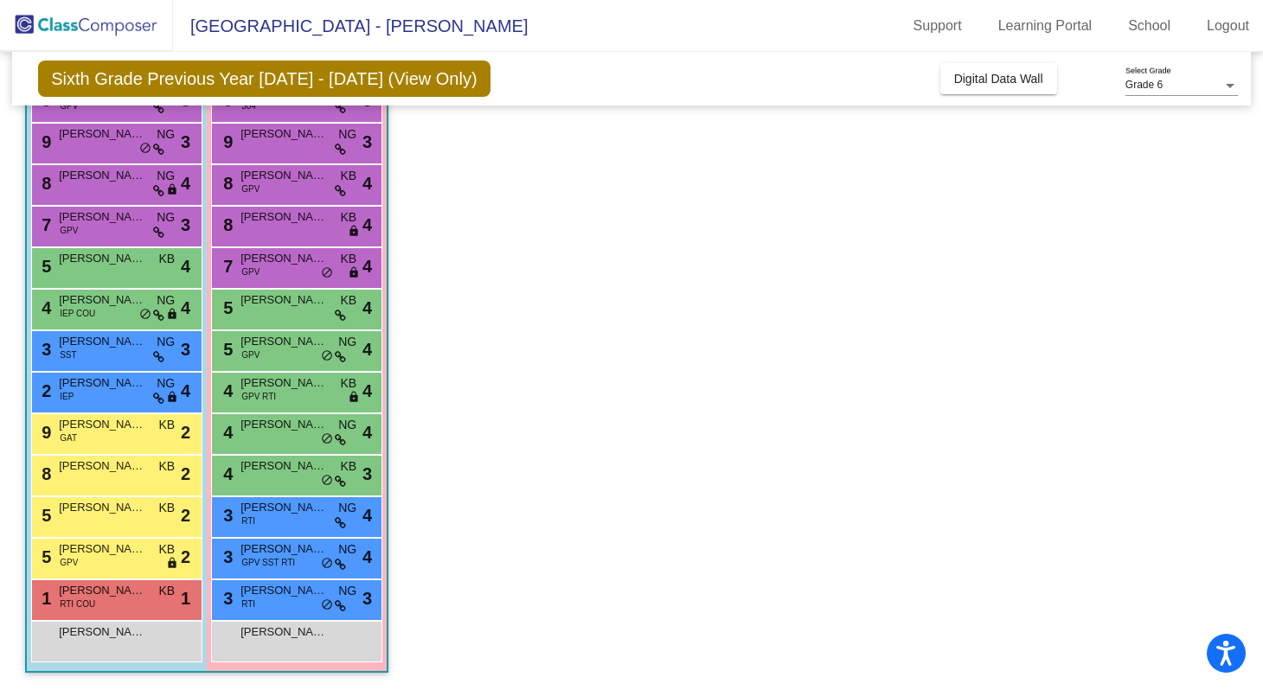
scroll to position [0, 0]
